Goal: Information Seeking & Learning: Compare options

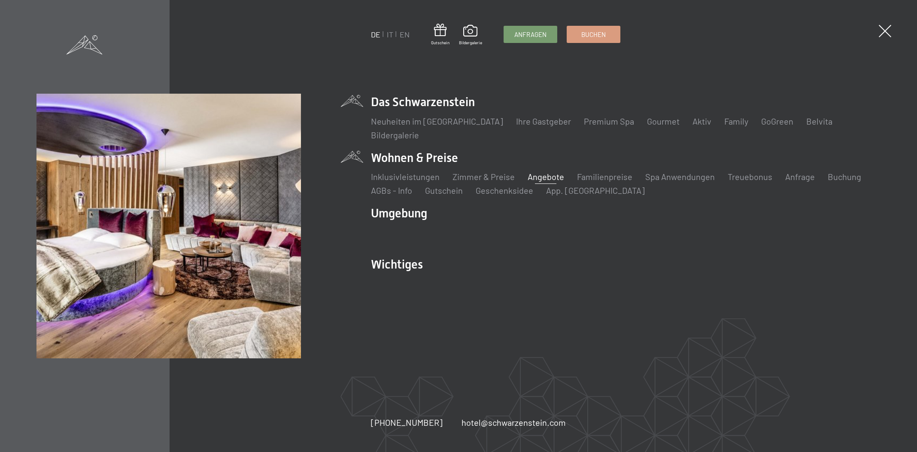
click at [531, 177] on link "Angebote" at bounding box center [546, 176] width 36 height 10
click at [487, 179] on link "Zimmer & Preise" at bounding box center [484, 176] width 62 height 10
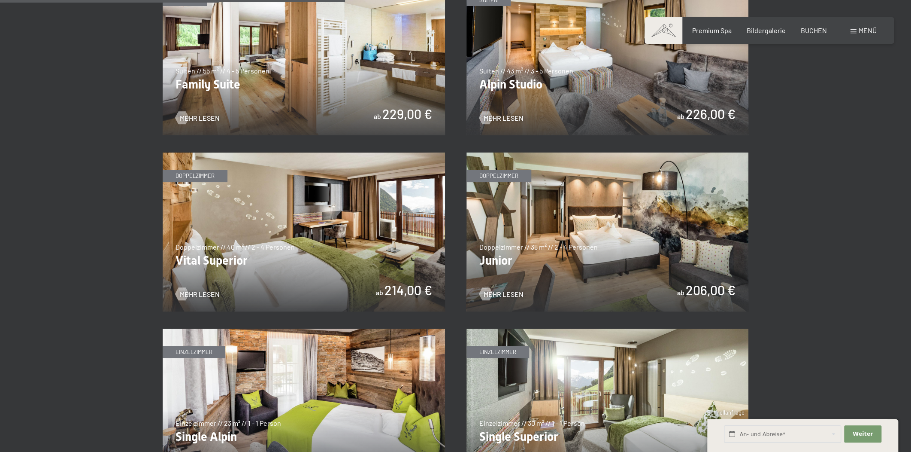
scroll to position [1301, 0]
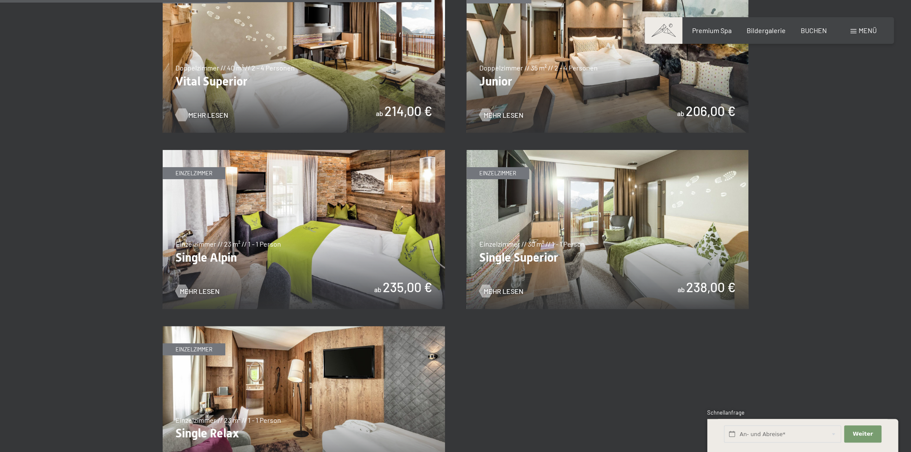
click at [189, 112] on span "Mehr Lesen" at bounding box center [208, 114] width 40 height 9
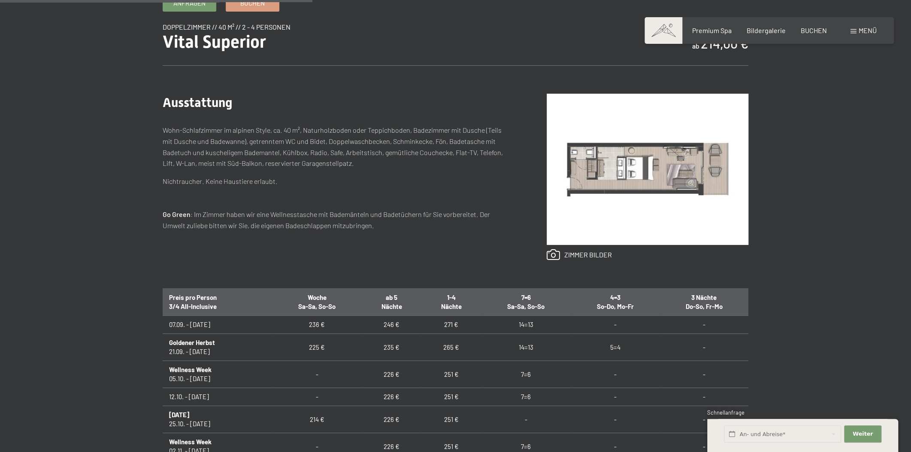
scroll to position [390, 0]
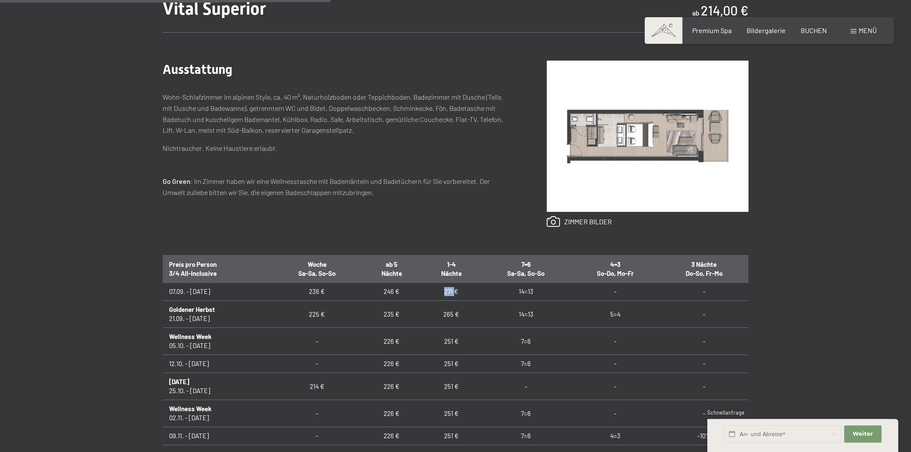
drag, startPoint x: 437, startPoint y: 295, endPoint x: 452, endPoint y: 295, distance: 14.6
click at [452, 295] on td "271 €" at bounding box center [452, 292] width 60 height 18
click at [470, 295] on td "271 €" at bounding box center [452, 292] width 60 height 18
drag, startPoint x: 441, startPoint y: 292, endPoint x: 461, endPoint y: 291, distance: 20.2
click at [461, 291] on td "271 €" at bounding box center [452, 292] width 60 height 18
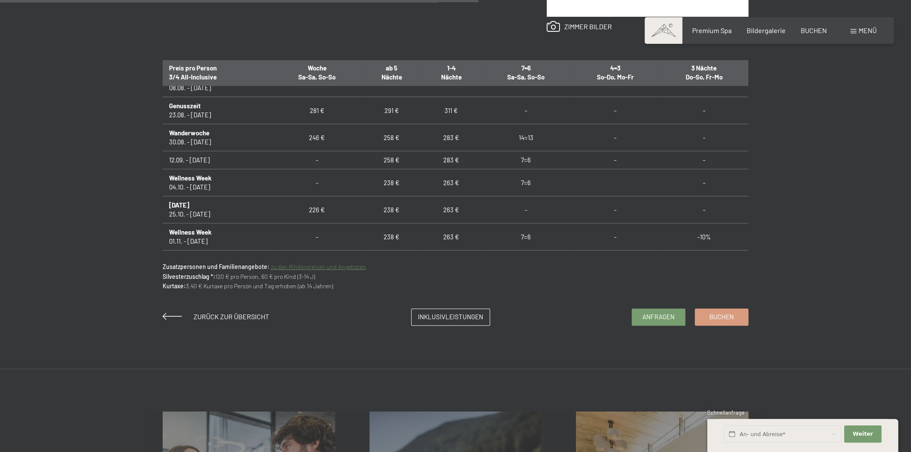
scroll to position [647, 0]
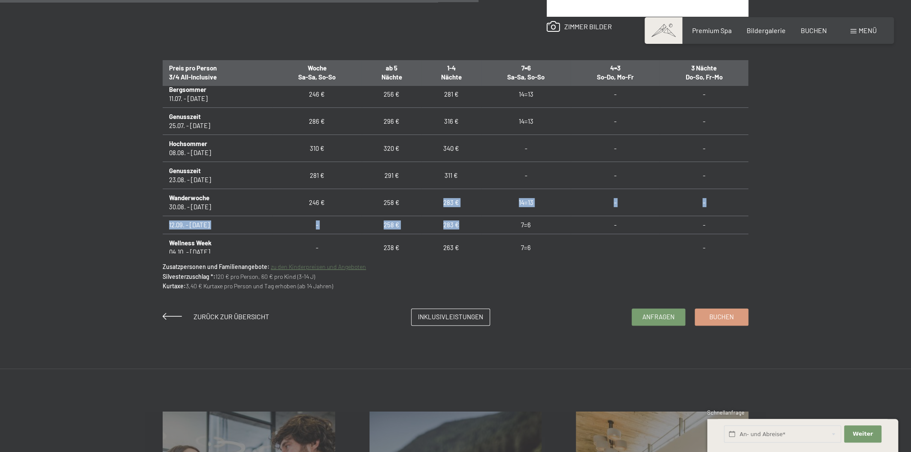
drag, startPoint x: 439, startPoint y: 201, endPoint x: 459, endPoint y: 229, distance: 35.4
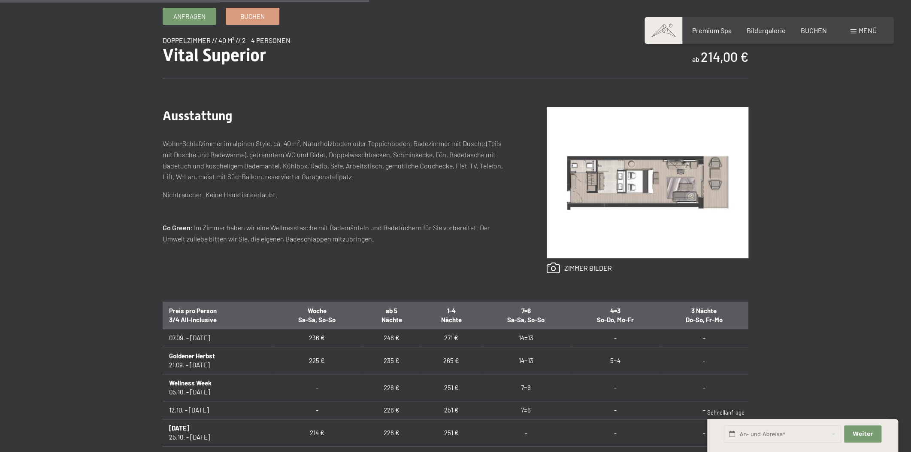
scroll to position [455, 0]
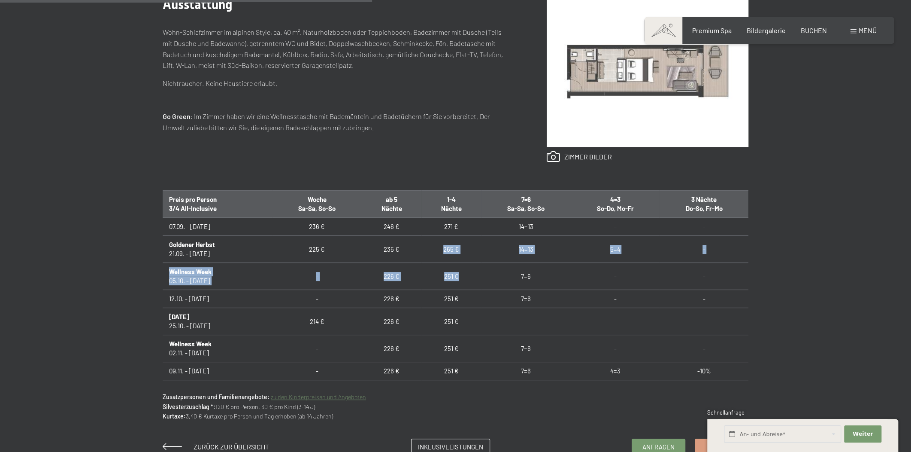
drag, startPoint x: 440, startPoint y: 244, endPoint x: 465, endPoint y: 263, distance: 31.9
click at [449, 267] on td "251 €" at bounding box center [452, 276] width 60 height 27
click at [441, 247] on td "265 €" at bounding box center [452, 249] width 60 height 27
click at [446, 248] on td "265 €" at bounding box center [452, 249] width 60 height 27
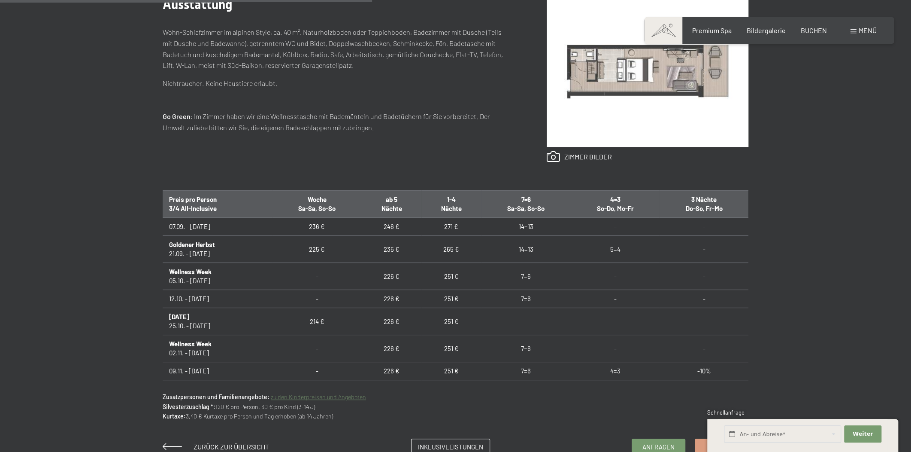
click at [449, 276] on td "251 €" at bounding box center [452, 276] width 60 height 27
click at [450, 296] on td "251 €" at bounding box center [452, 299] width 60 height 18
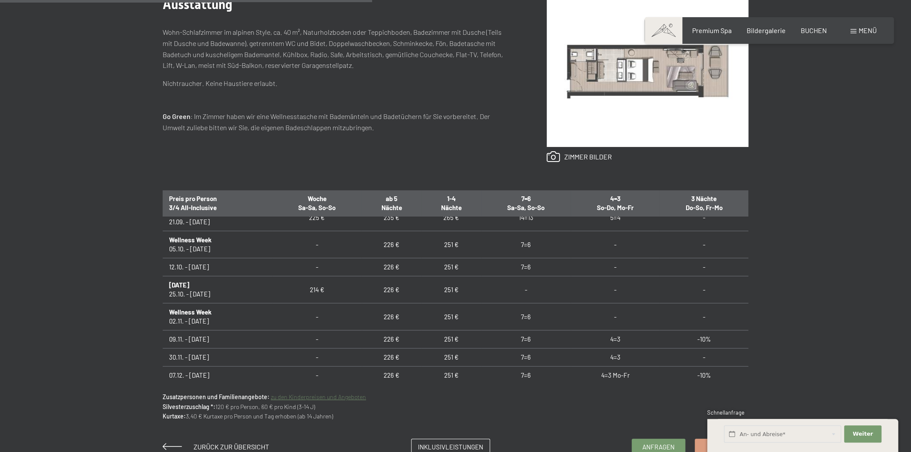
scroll to position [65, 0]
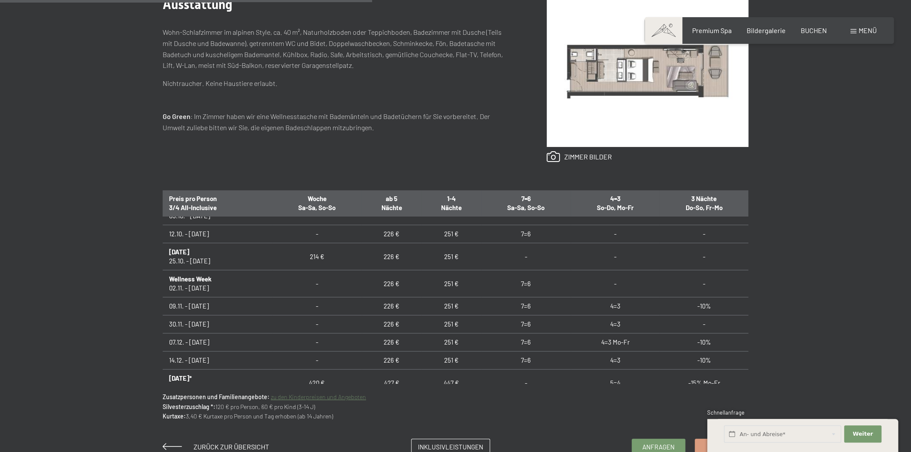
click at [458, 264] on td "251 €" at bounding box center [452, 256] width 60 height 27
click at [457, 288] on td "251 €" at bounding box center [452, 283] width 60 height 27
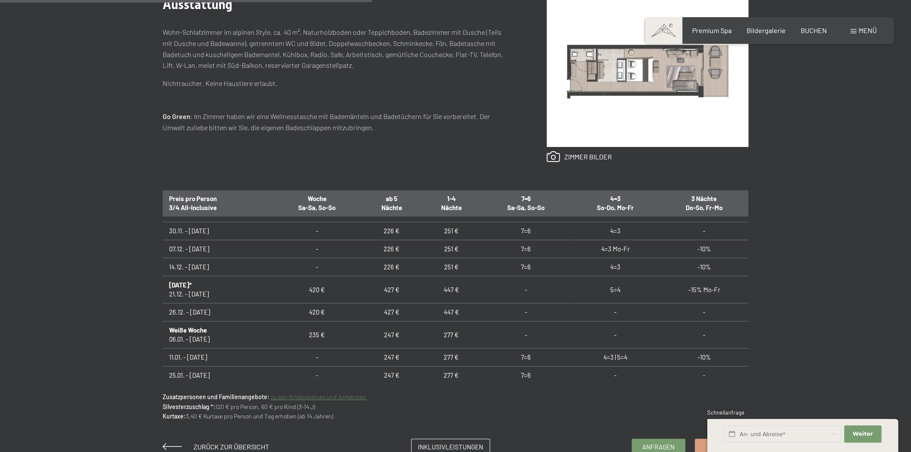
scroll to position [195, 0]
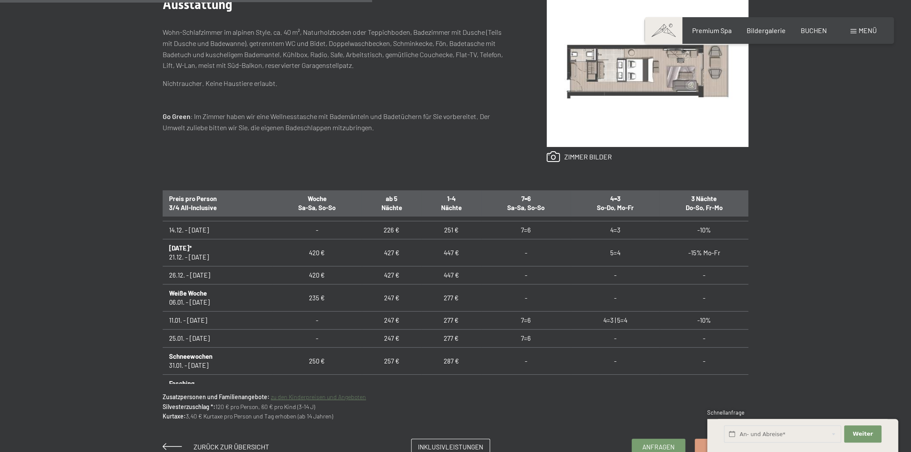
drag, startPoint x: 453, startPoint y: 243, endPoint x: 450, endPoint y: 263, distance: 20.0
click at [453, 244] on td "447 €" at bounding box center [452, 252] width 60 height 27
drag, startPoint x: 450, startPoint y: 263, endPoint x: 451, endPoint y: 276, distance: 12.9
click at [437, 242] on td "447 €" at bounding box center [452, 252] width 60 height 27
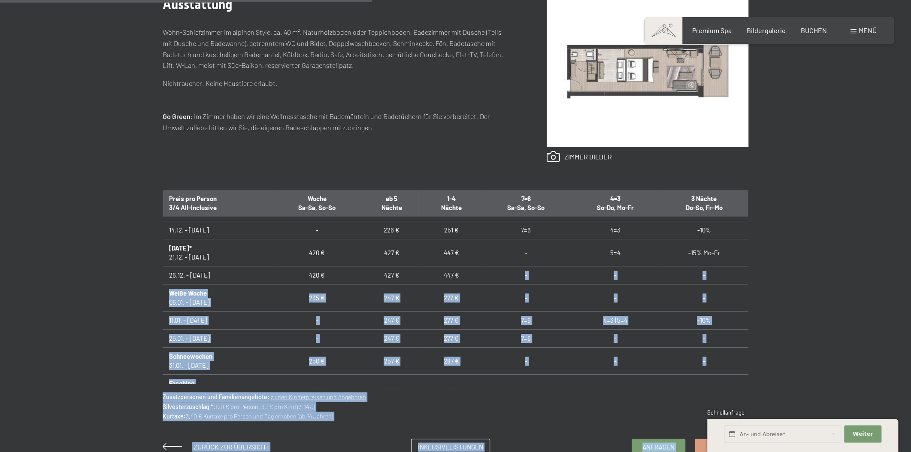
drag, startPoint x: 434, startPoint y: 247, endPoint x: 462, endPoint y: 274, distance: 38.6
click at [462, 274] on div "Buchen Anfragen Premium Spa Bildergalerie BUCHEN Menü DE IT EN Gutschein Bilder…" at bounding box center [455, 333] width 911 height 1576
click at [464, 278] on td "447 €" at bounding box center [452, 275] width 60 height 18
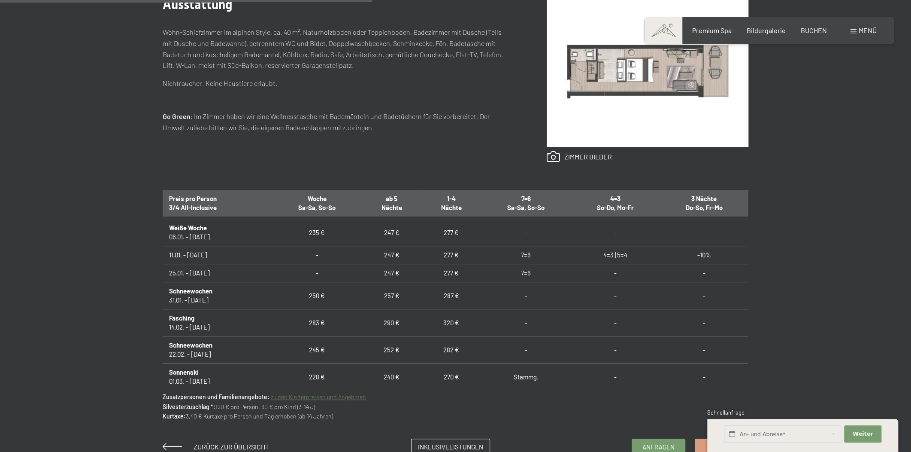
scroll to position [325, 0]
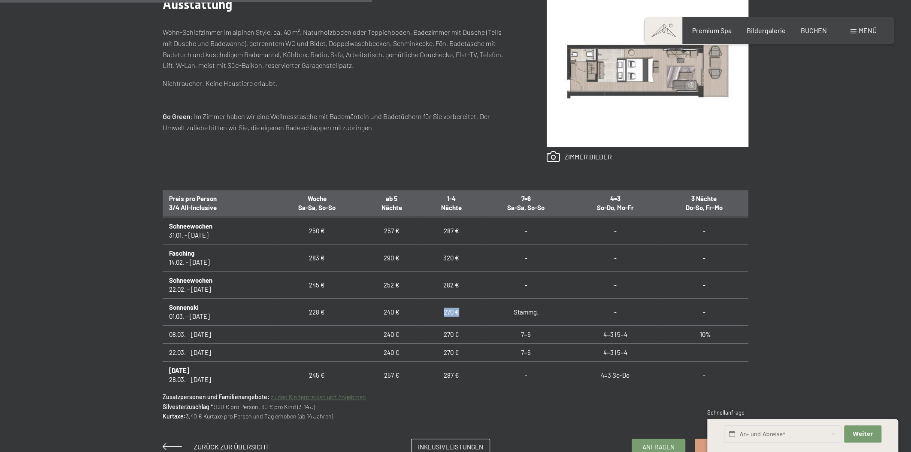
drag, startPoint x: 439, startPoint y: 309, endPoint x: 464, endPoint y: 309, distance: 24.9
click at [464, 309] on td "270 €" at bounding box center [452, 311] width 60 height 27
click at [466, 309] on td "270 €" at bounding box center [452, 311] width 60 height 27
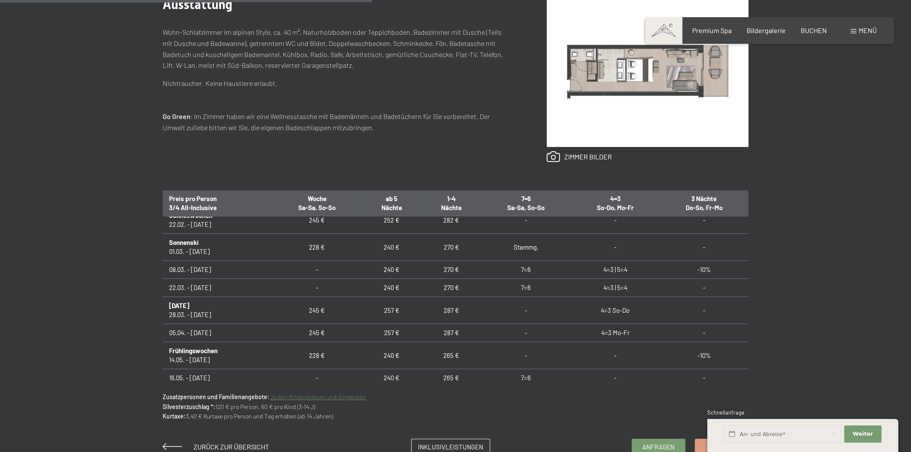
scroll to position [390, 0]
click at [437, 313] on td "287 €" at bounding box center [452, 309] width 60 height 27
drag, startPoint x: 436, startPoint y: 309, endPoint x: 464, endPoint y: 309, distance: 27.9
click at [464, 309] on td "287 €" at bounding box center [452, 309] width 60 height 27
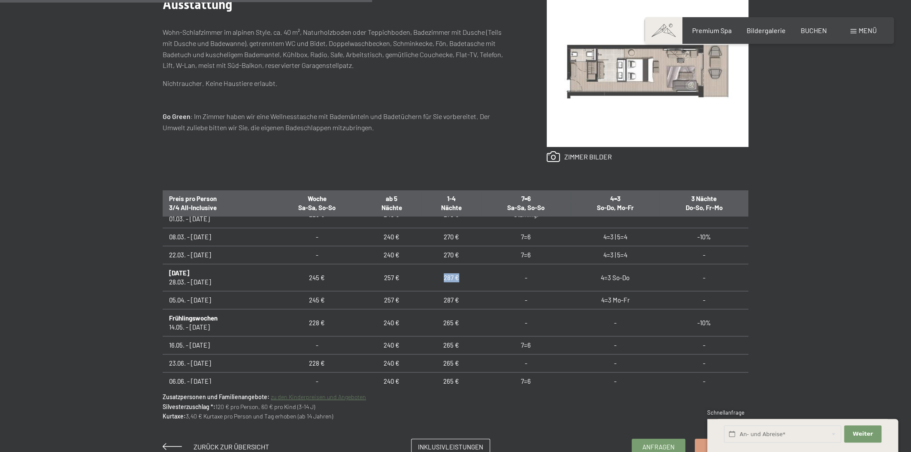
scroll to position [455, 0]
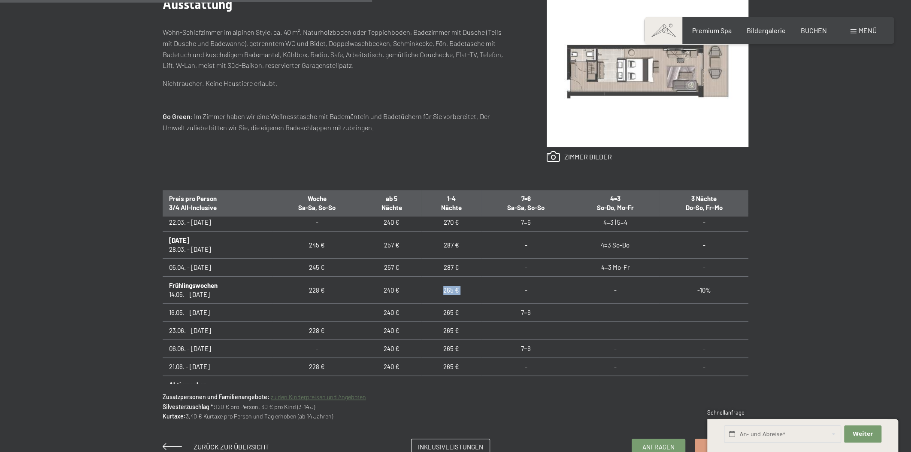
drag, startPoint x: 440, startPoint y: 286, endPoint x: 484, endPoint y: 289, distance: 44.0
click at [484, 289] on tr "Frühlingswochen 14.05. - 16.06.26 228 € 240 € 265 € - - -10%" at bounding box center [456, 289] width 586 height 27
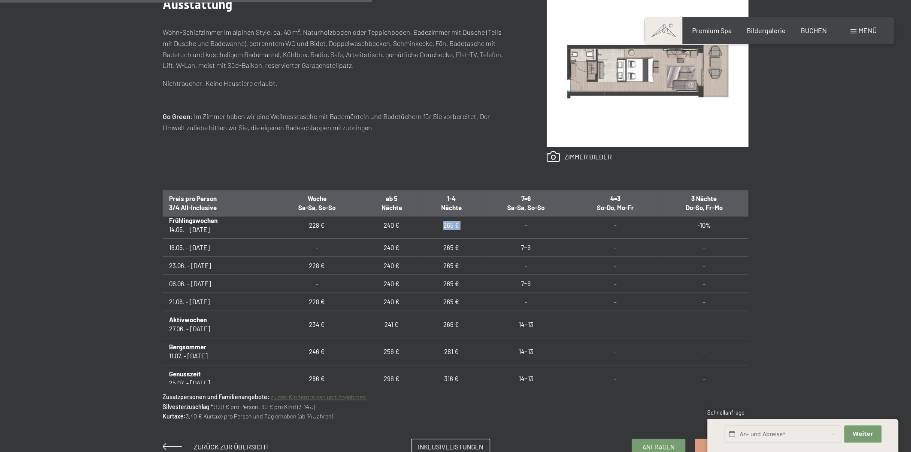
drag, startPoint x: 169, startPoint y: 226, endPoint x: 245, endPoint y: 233, distance: 76.8
click at [245, 233] on td "Frühlingswochen 14.05. - 16.06.26" at bounding box center [217, 225] width 109 height 27
drag, startPoint x: 434, startPoint y: 243, endPoint x: 438, endPoint y: 279, distance: 36.2
click at [438, 249] on td "265 €" at bounding box center [452, 248] width 60 height 18
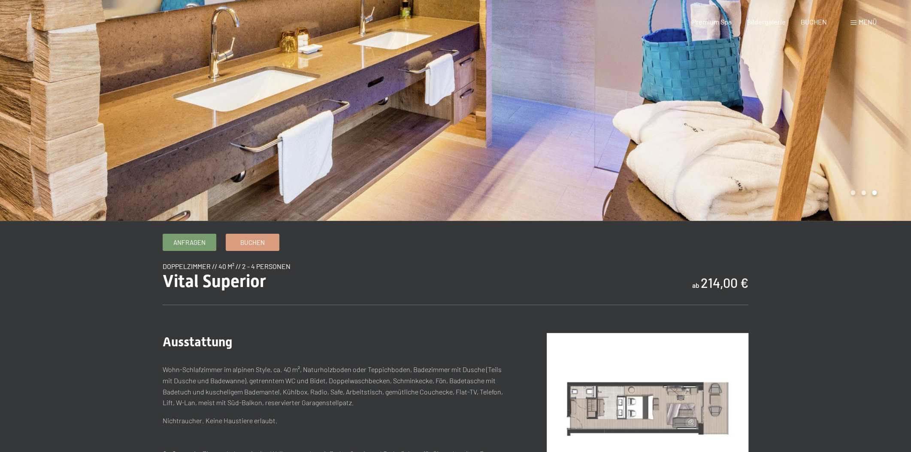
scroll to position [0, 0]
